Goal: Find contact information: Find contact information

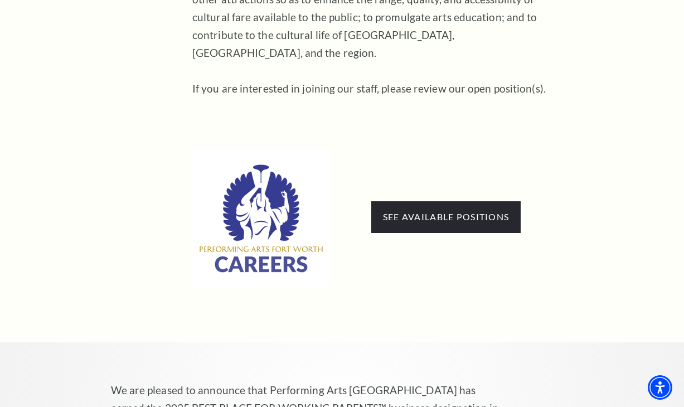
scroll to position [670, 0]
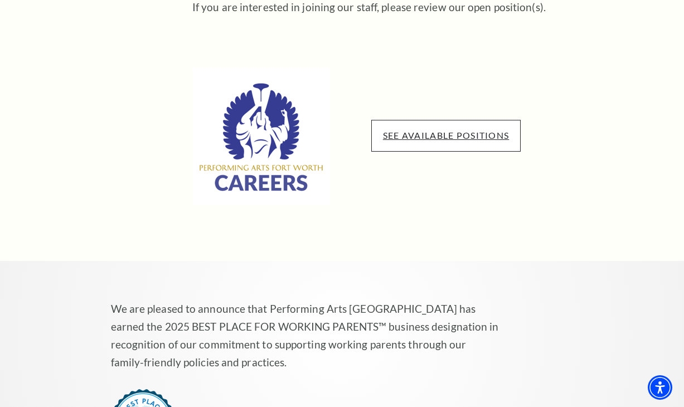
click at [449, 130] on link "See available positions" at bounding box center [446, 135] width 126 height 11
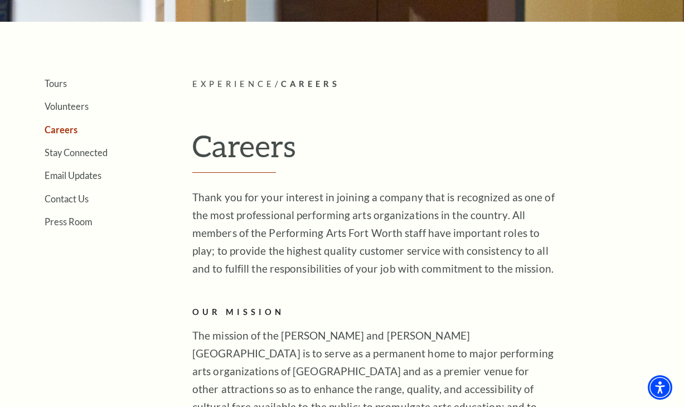
scroll to position [0, 0]
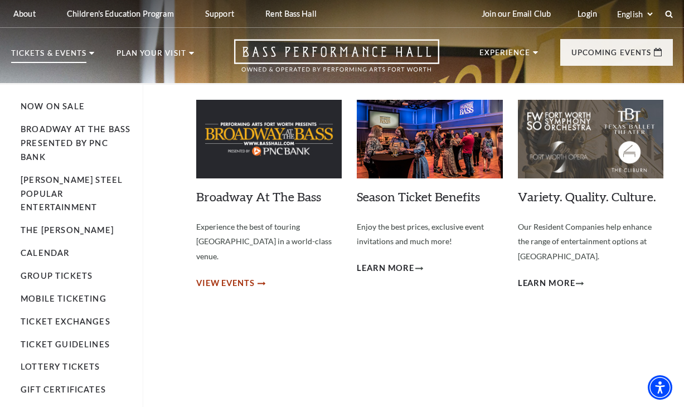
click at [250, 277] on span "View Events" at bounding box center [225, 284] width 59 height 14
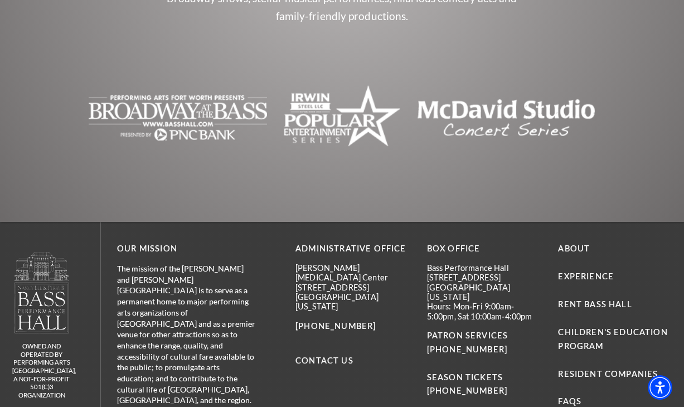
scroll to position [1378, 0]
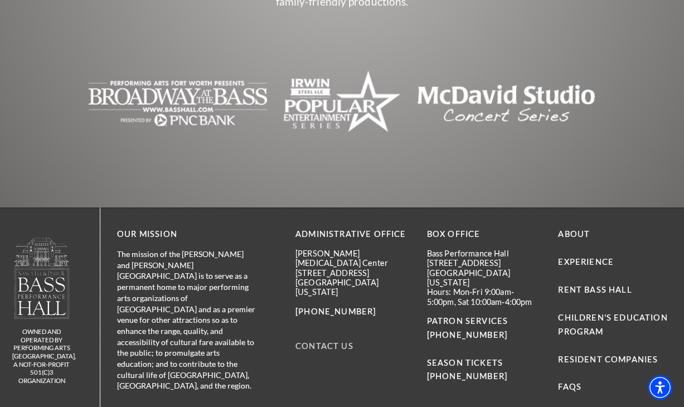
click at [322, 341] on link "Contact Us" at bounding box center [325, 345] width 58 height 9
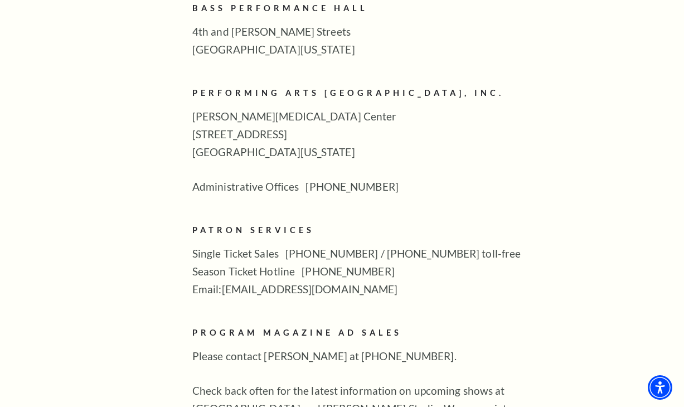
scroll to position [465, 0]
